Goal: Task Accomplishment & Management: Manage account settings

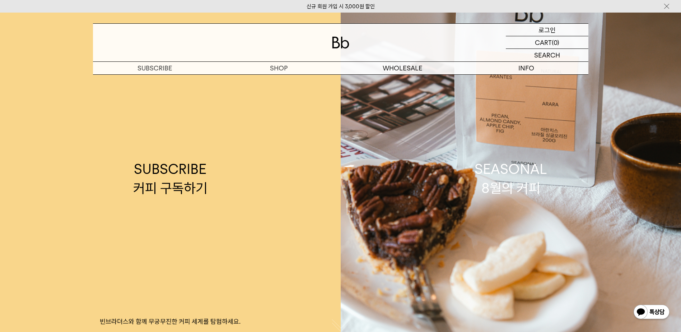
click at [547, 29] on p "로그인" at bounding box center [546, 30] width 17 height 12
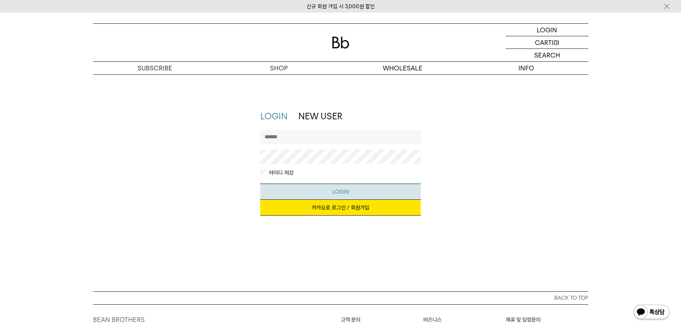
type input "**********"
click at [286, 186] on button "LOGIN" at bounding box center [340, 191] width 160 height 16
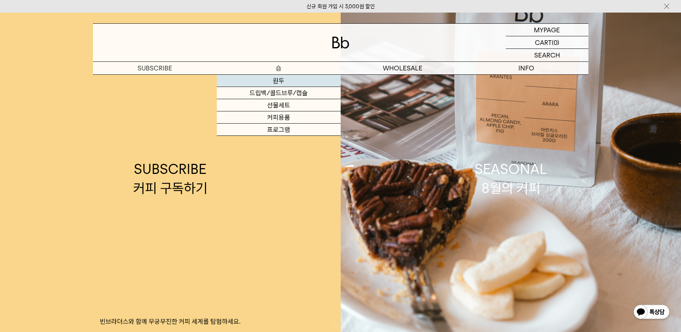
click at [261, 80] on link "원두" at bounding box center [279, 81] width 124 height 12
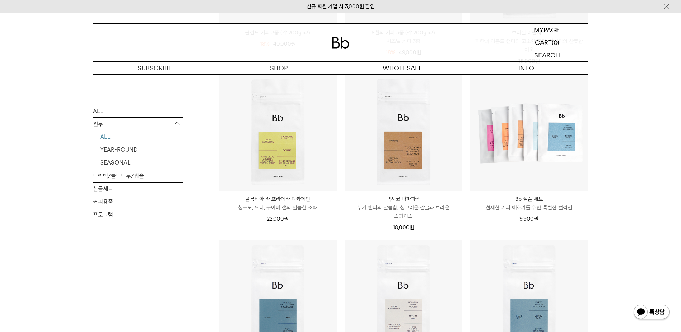
scroll to position [251, 0]
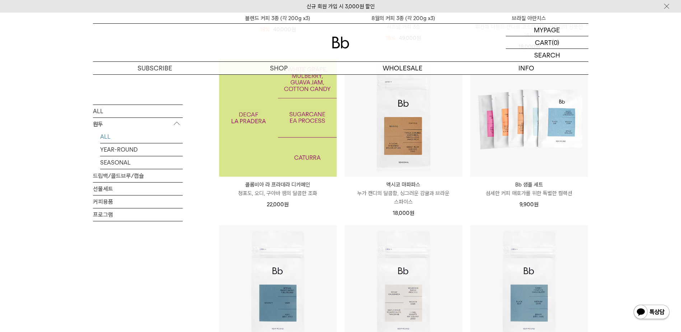
click at [302, 133] on img at bounding box center [278, 118] width 118 height 118
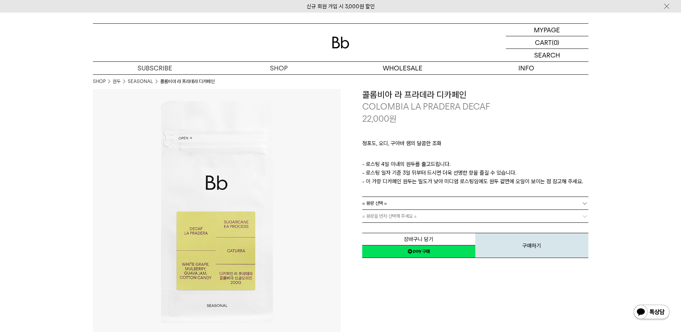
click at [391, 218] on span "= 용량을 먼저 선택해 주세요 =" at bounding box center [389, 216] width 55 height 13
click at [392, 215] on span "= 용량을 먼저 선택해 주세요 =" at bounding box center [389, 216] width 55 height 13
click at [476, 205] on link "= 용량 선택 =" at bounding box center [475, 203] width 226 height 13
click at [458, 219] on li "200g" at bounding box center [478, 216] width 219 height 13
click at [280, 201] on img at bounding box center [217, 213] width 248 height 248
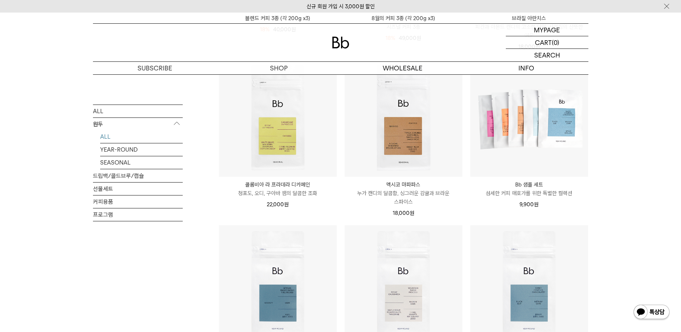
click at [416, 194] on p "누가 캔디의 달콤함, 싱그러운 감귤과 브라운 스파이스" at bounding box center [404, 197] width 118 height 17
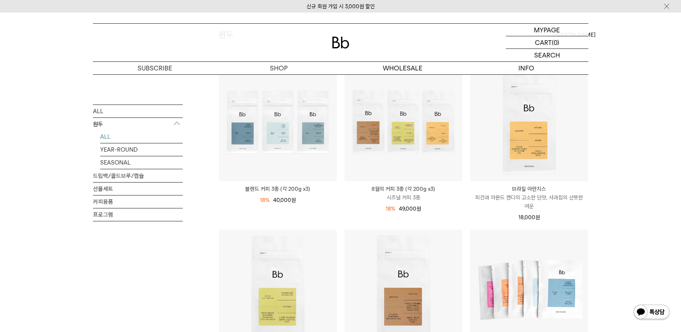
scroll to position [72, 0]
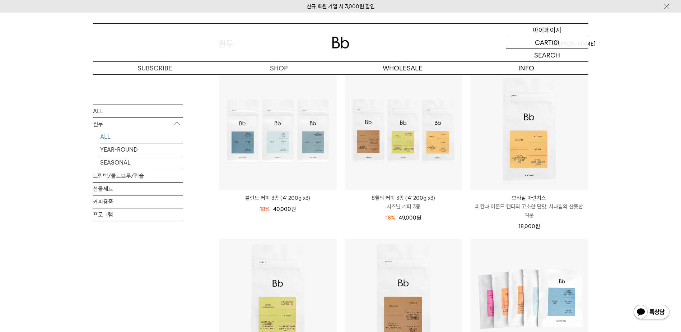
click at [539, 32] on p "마이페이지" at bounding box center [547, 30] width 29 height 12
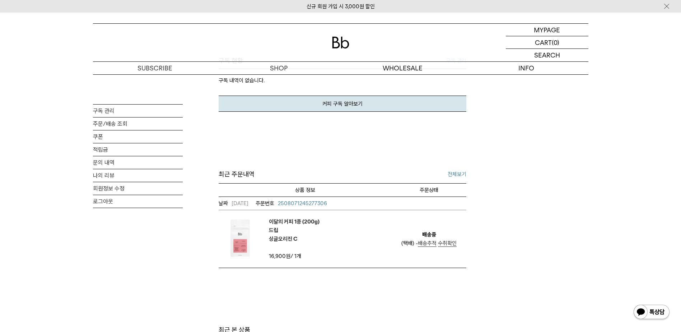
scroll to position [144, 0]
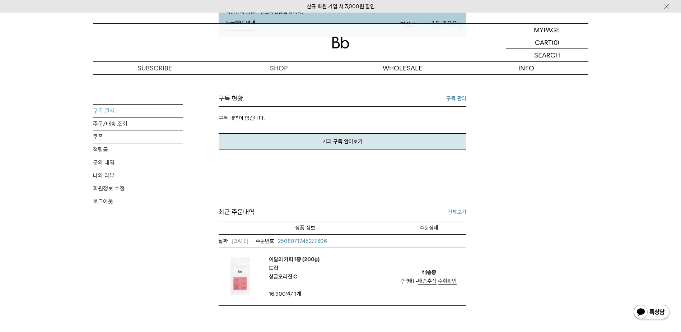
click at [106, 112] on link "구독 관리" at bounding box center [138, 110] width 90 height 13
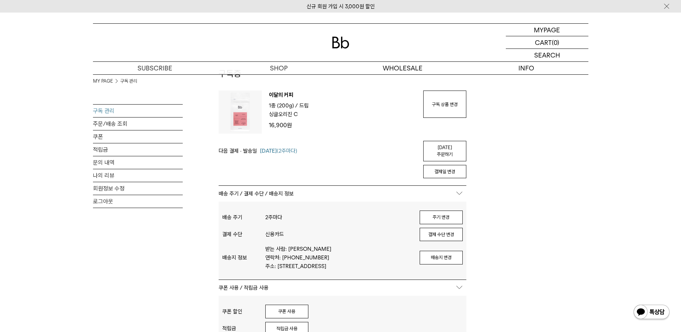
scroll to position [36, 0]
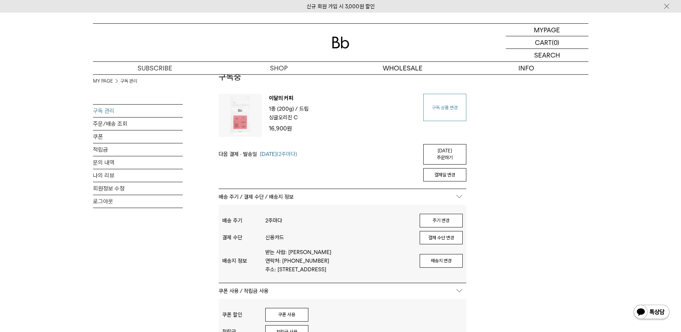
type input "**********"
click at [444, 114] on link "구독 상품 변경" at bounding box center [444, 107] width 43 height 27
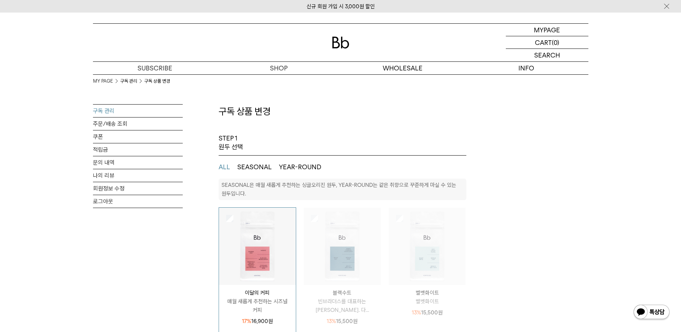
select select "**"
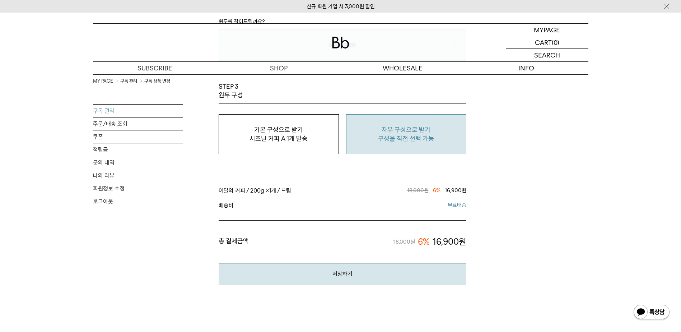
scroll to position [610, 0]
click at [381, 126] on p "자유 구성으로 받기" at bounding box center [406, 129] width 112 height 9
type input "*"
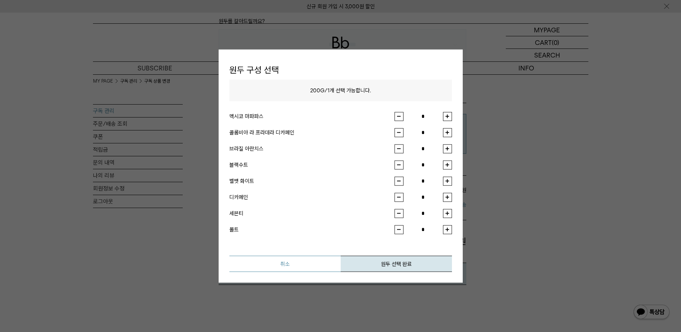
click at [300, 267] on button "취소" at bounding box center [284, 263] width 111 height 16
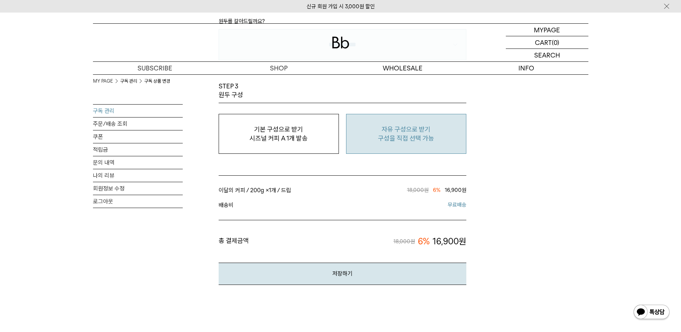
click at [378, 149] on button "자유 구성으로 받기 구성을 직접 선택 가능" at bounding box center [406, 134] width 120 height 40
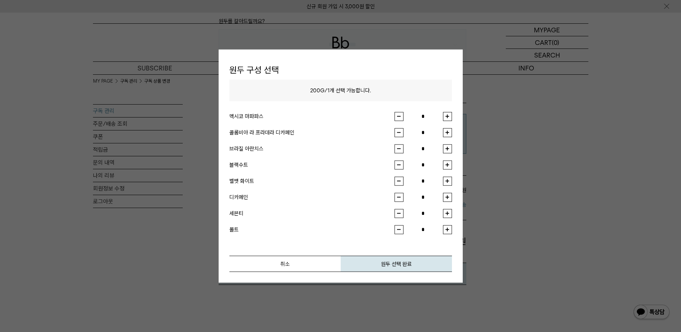
click at [443, 116] on button "button" at bounding box center [447, 116] width 9 height 9
type input "*"
click at [392, 260] on button "원두 선택 완료" at bounding box center [396, 263] width 111 height 16
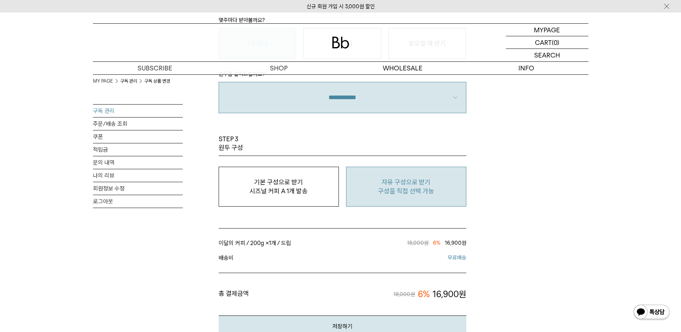
scroll to position [574, 0]
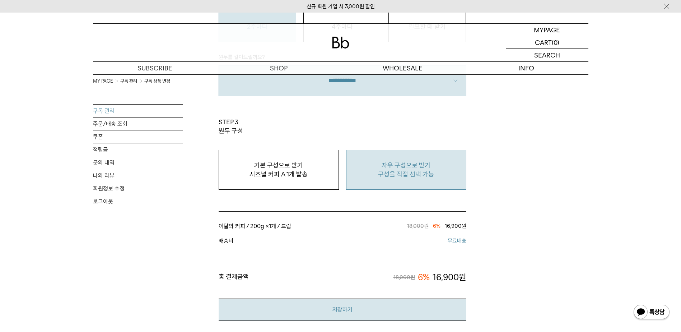
click at [368, 307] on button "저장하기" at bounding box center [343, 309] width 248 height 22
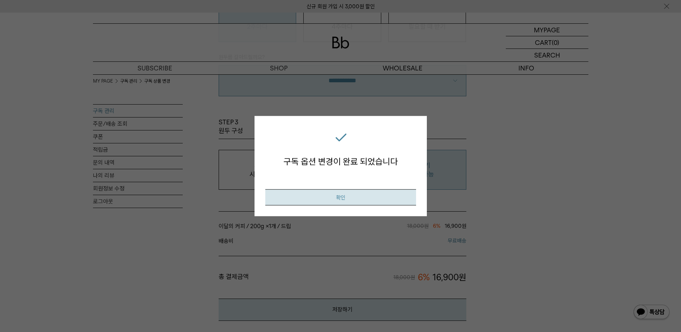
click at [345, 198] on button "확인" at bounding box center [340, 197] width 151 height 16
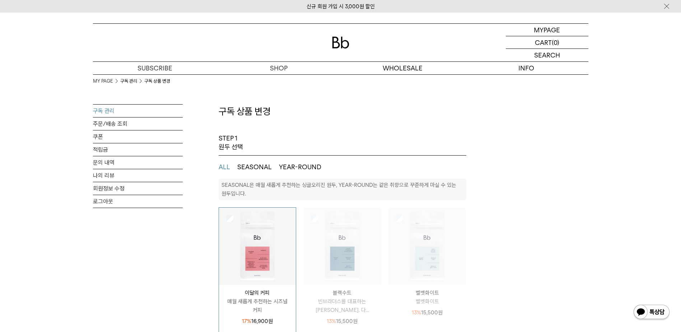
select select "**"
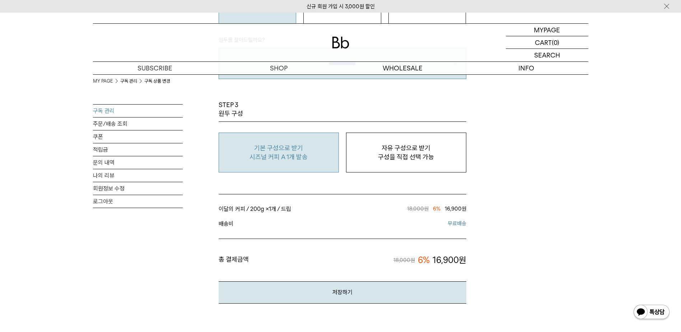
scroll to position [754, 0]
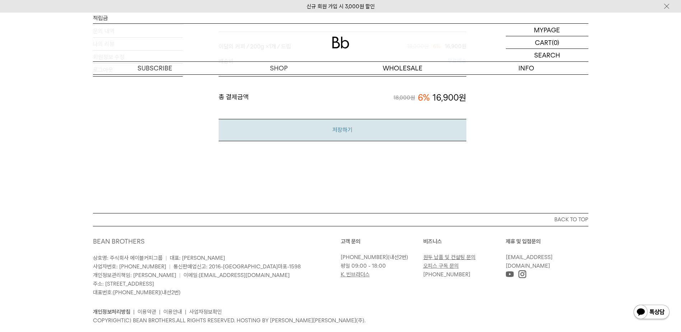
click at [339, 126] on button "저장하기" at bounding box center [343, 130] width 248 height 22
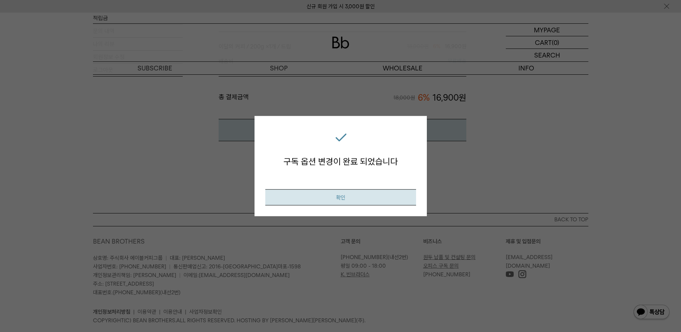
click at [371, 197] on button "확인" at bounding box center [340, 197] width 151 height 16
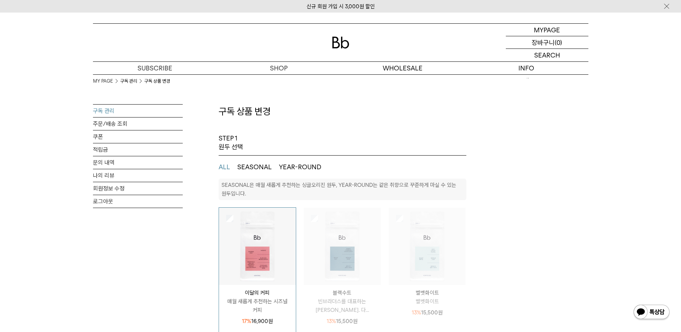
select select "**"
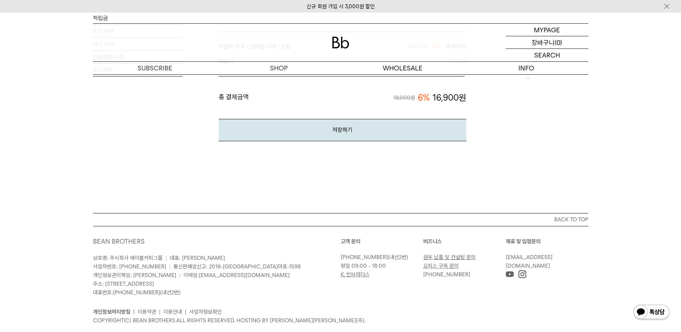
scroll to position [754, 0]
click at [549, 31] on p "마이페이지" at bounding box center [547, 30] width 29 height 12
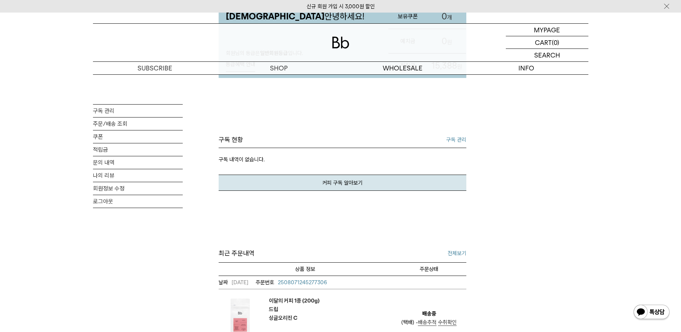
scroll to position [108, 0]
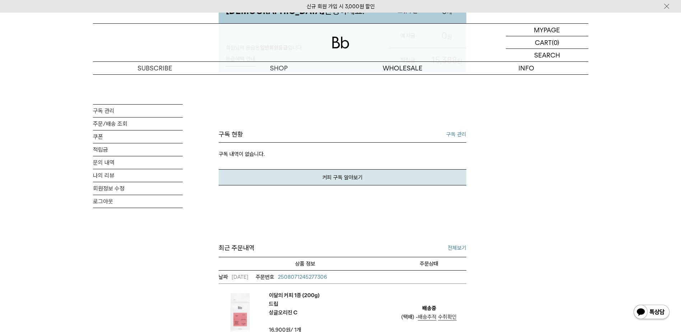
click at [461, 132] on link "구독 관리" at bounding box center [456, 134] width 20 height 9
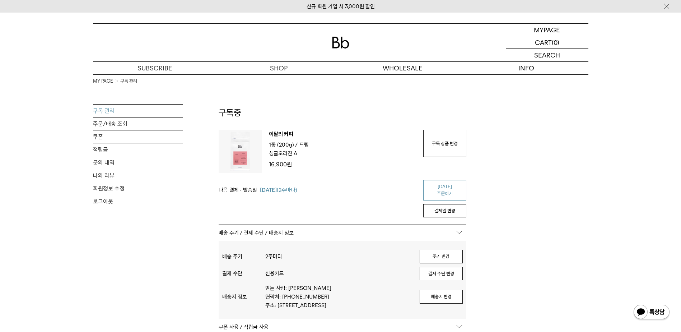
type input "**********"
click at [434, 190] on link "[DATE] 주문하기" at bounding box center [444, 190] width 43 height 20
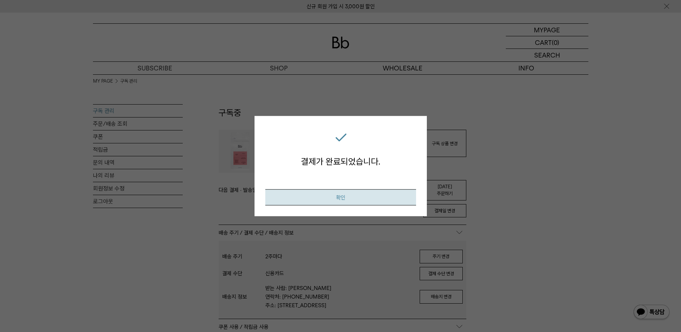
click at [368, 200] on button "확인" at bounding box center [340, 197] width 151 height 16
